Goal: Find specific page/section: Find specific page/section

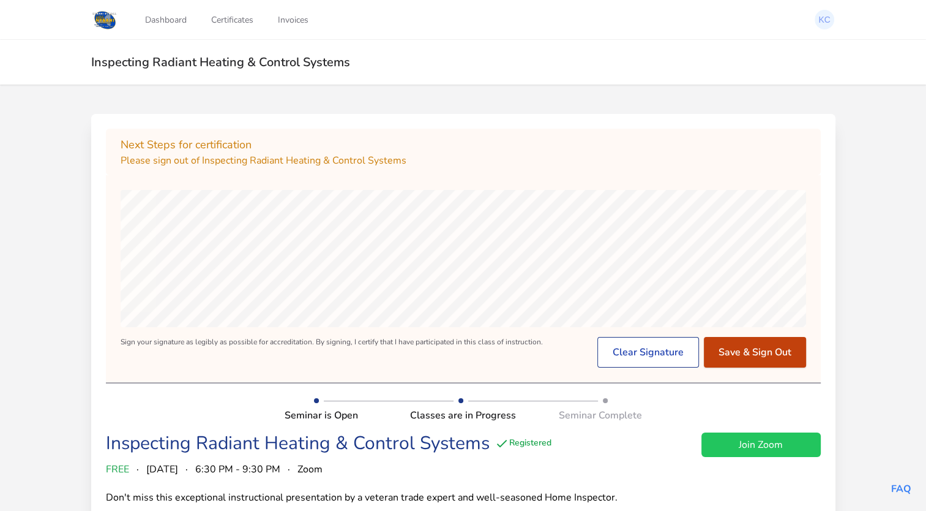
click at [738, 345] on button "Save & Sign Out" at bounding box center [755, 352] width 102 height 31
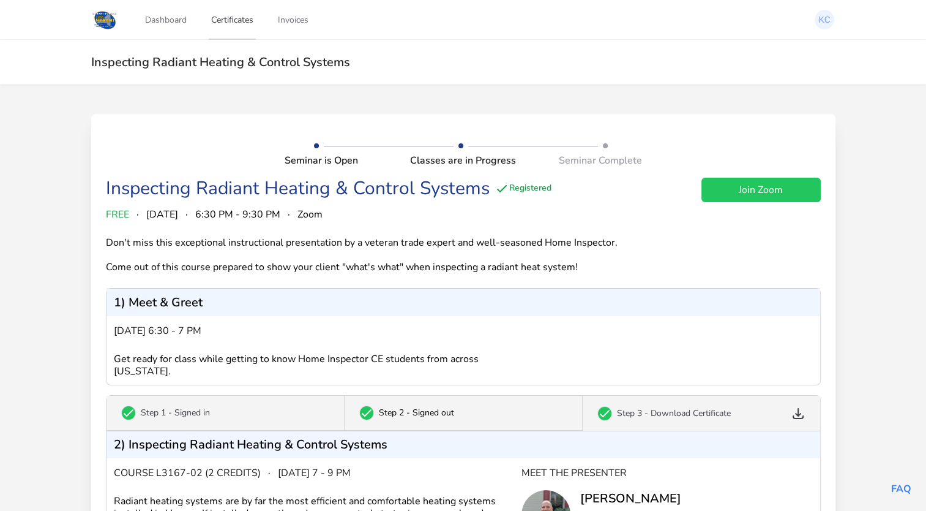
click at [225, 21] on link "Certificates" at bounding box center [232, 19] width 47 height 40
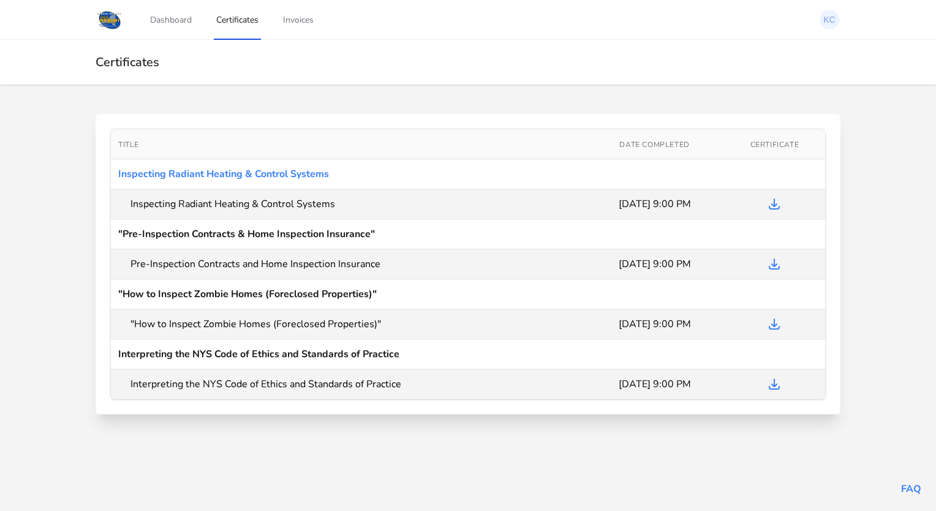
click at [225, 21] on link "Certificates" at bounding box center [237, 19] width 47 height 40
drag, startPoint x: 517, startPoint y: 200, endPoint x: 305, endPoint y: 178, distance: 213.0
click at [305, 178] on tbody "Inspecting Radiant Heating & Control Systems Inspecting Radiant Heating & Contr…" at bounding box center [468, 279] width 714 height 240
drag, startPoint x: 305, startPoint y: 178, endPoint x: 267, endPoint y: 175, distance: 38.0
click at [267, 175] on link "Inspecting Radiant Heating & Control Systems" at bounding box center [223, 173] width 211 height 13
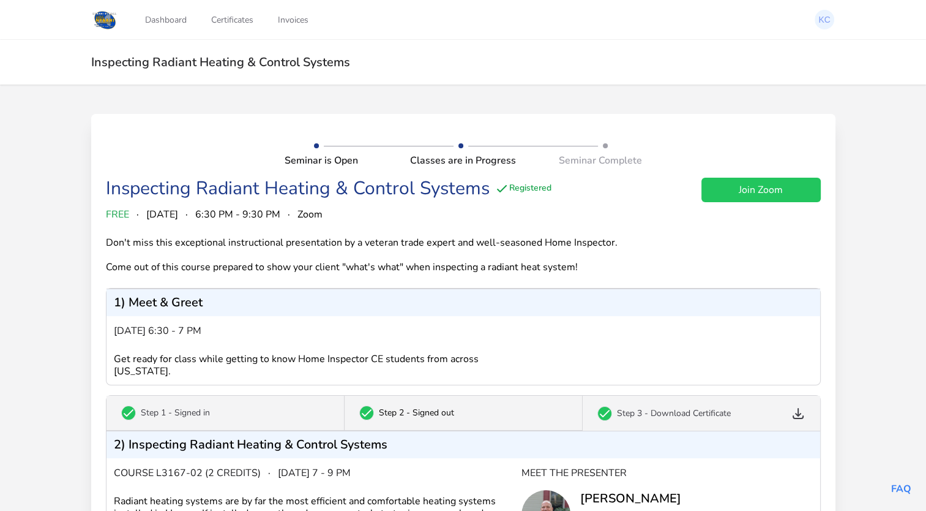
click at [267, 178] on div "Inspecting Radiant Heating & Control Systems" at bounding box center [298, 189] width 384 height 22
click at [231, 22] on link "Certificates" at bounding box center [232, 19] width 47 height 40
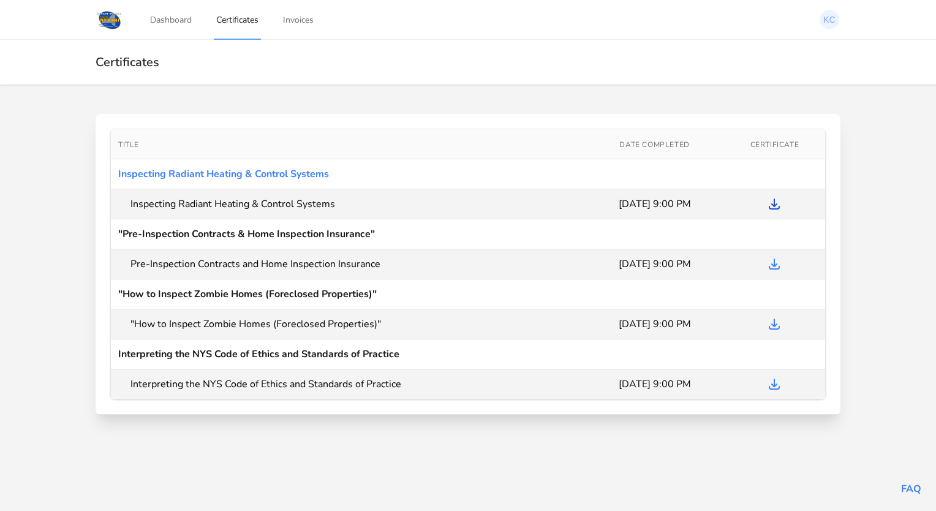
click at [775, 209] on icon at bounding box center [774, 204] width 10 height 10
